Goal: Transaction & Acquisition: Purchase product/service

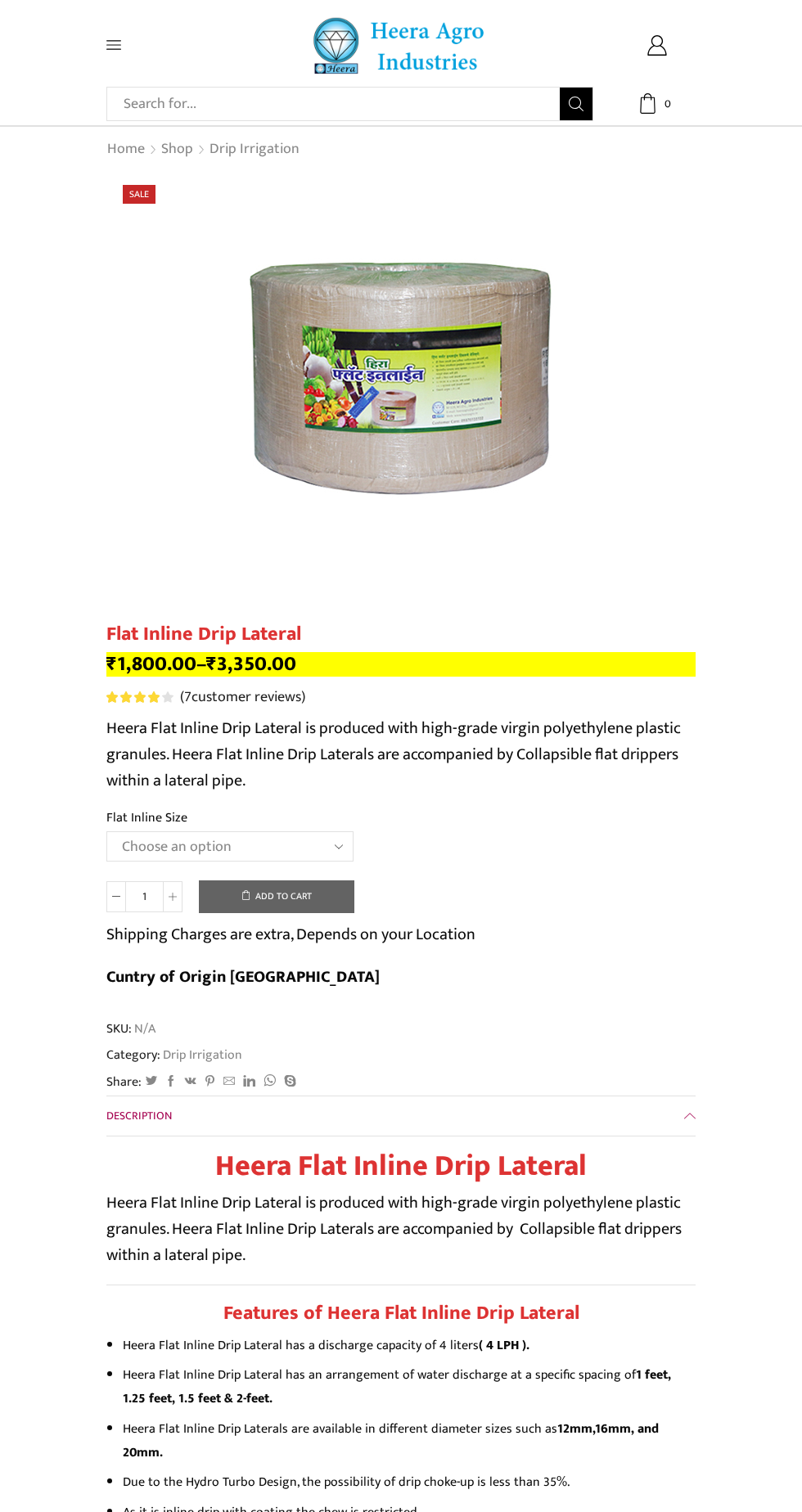
click at [281, 860] on select "Choose an option 12 MM 0.25 Thickness (30 CM) 12 MM 0.25 Thickness (40 CM) 12 M…" at bounding box center [230, 846] width 247 height 30
click at [107, 833] on select "Choose an option 12 MM 0.25 Thickness (30 CM) 12 MM 0.25 Thickness (40 CM) 12 M…" at bounding box center [230, 846] width 247 height 30
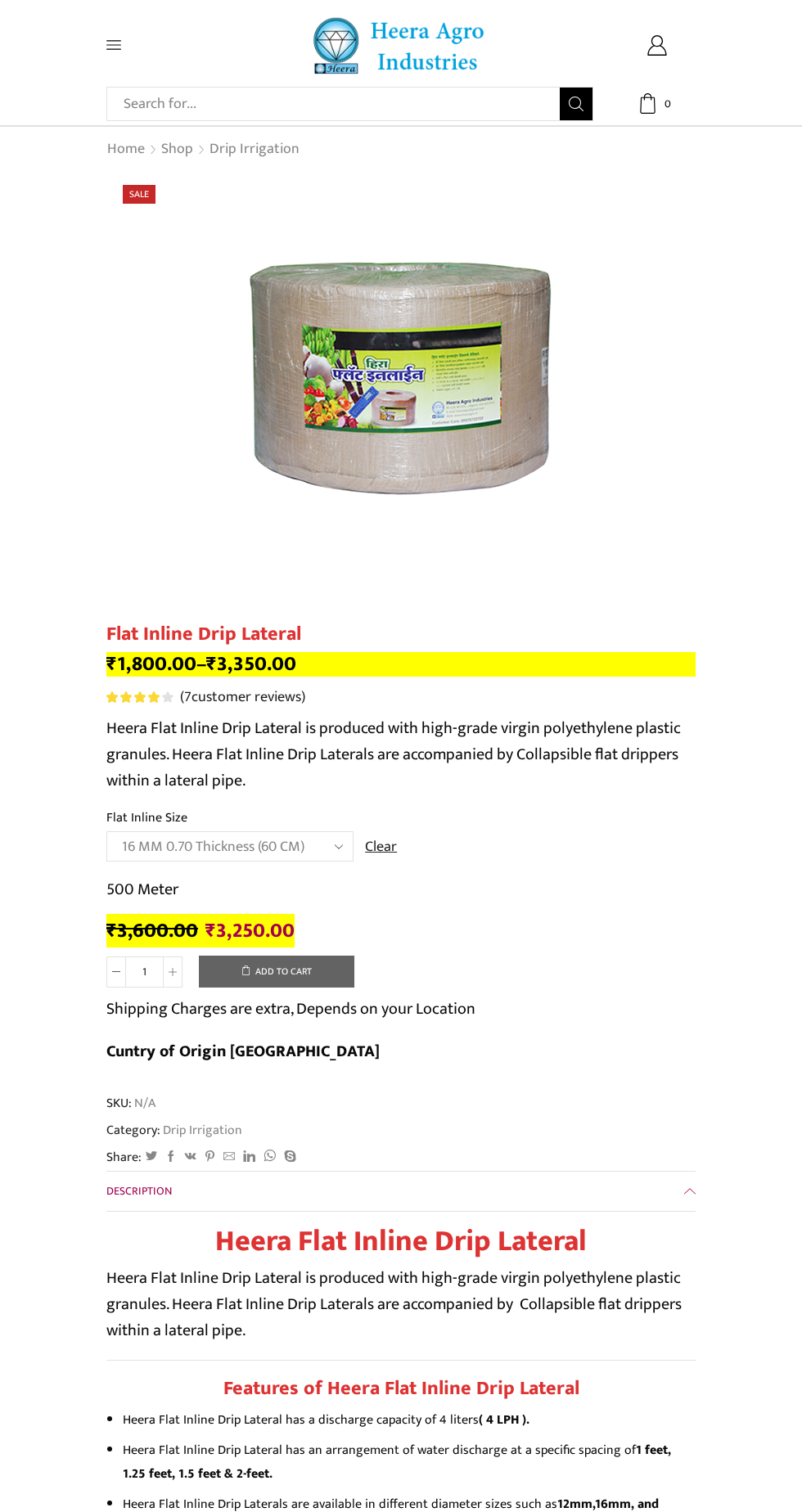
click at [274, 849] on select "Choose an option 12 MM 0.25 Thickness (30 CM) 12 MM 0.25 Thickness (40 CM) 12 M…" at bounding box center [230, 846] width 247 height 30
select select "16 MM 0.70 Thickness (30 CM)"
click at [107, 833] on select "Choose an option 12 MM 0.25 Thickness (30 CM) 12 MM 0.25 Thickness (40 CM) 12 M…" at bounding box center [230, 846] width 247 height 30
click at [329, 846] on select "Choose an option 12 MM 0.25 Thickness (30 CM) 12 MM 0.25 Thickness (40 CM) 12 M…" at bounding box center [230, 846] width 247 height 30
click at [107, 833] on select "Choose an option 12 MM 0.25 Thickness (30 CM) 12 MM 0.25 Thickness (40 CM) 12 M…" at bounding box center [230, 846] width 247 height 30
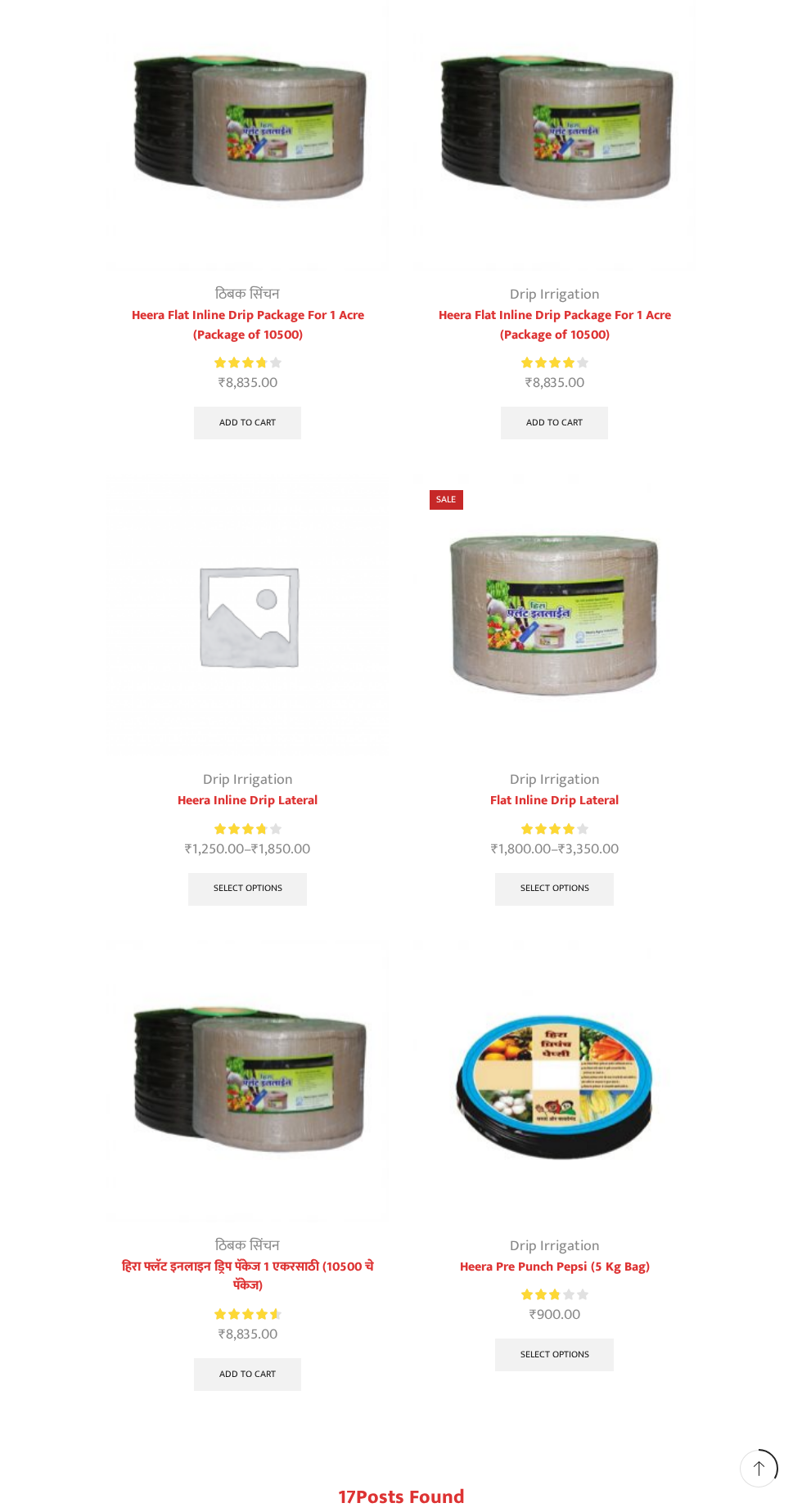
scroll to position [295, 0]
